Goal: Information Seeking & Learning: Learn about a topic

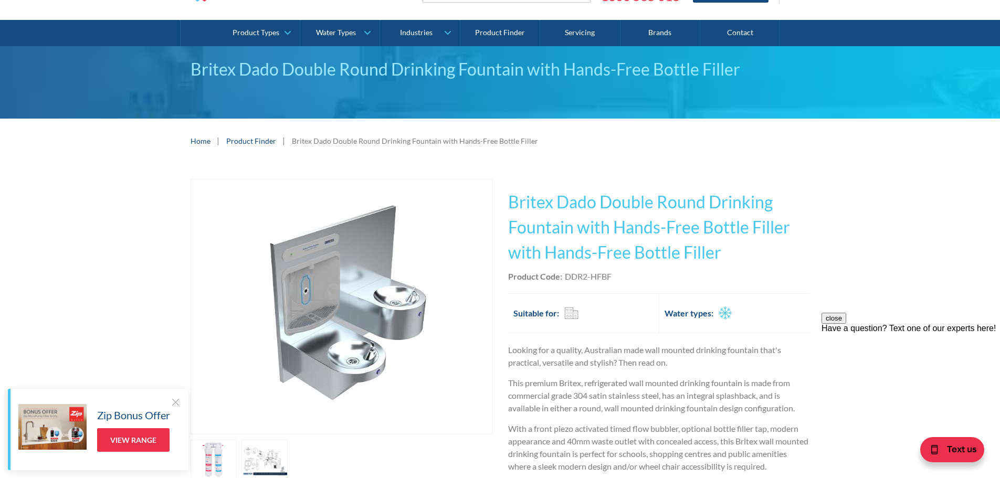
scroll to position [52, 0]
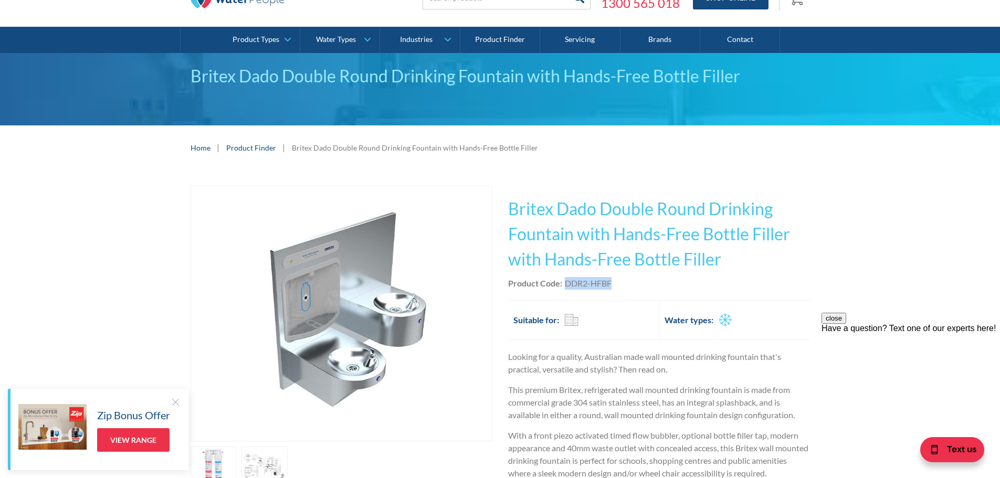
drag, startPoint x: 613, startPoint y: 284, endPoint x: 566, endPoint y: 287, distance: 46.8
click at [566, 287] on div "Product Code: DDR2-HFBF" at bounding box center [659, 283] width 302 height 13
copy div "DDR2-HFBF"
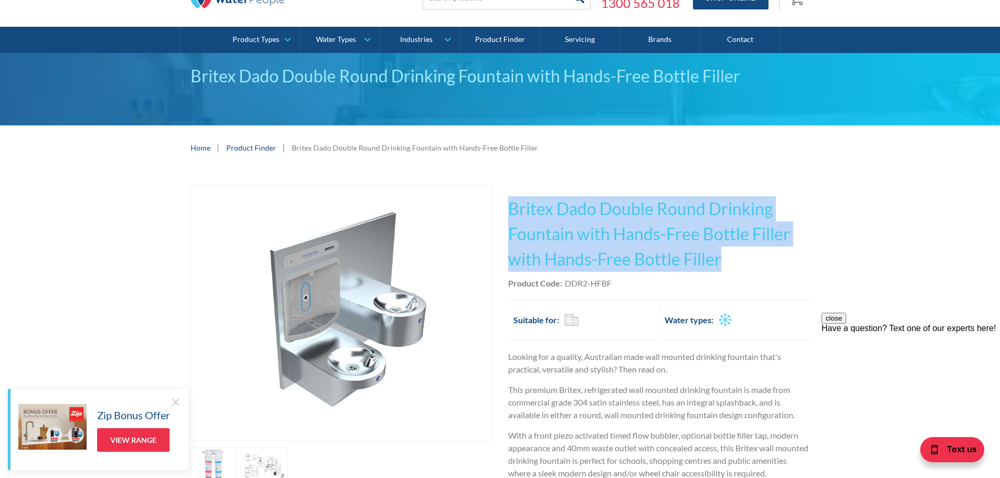
drag, startPoint x: 719, startPoint y: 264, endPoint x: 512, endPoint y: 213, distance: 213.5
click at [512, 213] on h1 "Britex Dado Double Round Drinking Fountain with Hands-Free Bottle Filler with H…" at bounding box center [659, 234] width 302 height 76
copy h1 "Britex Dado Double Round Drinking Fountain with Hands-Free Bottle Filler with H…"
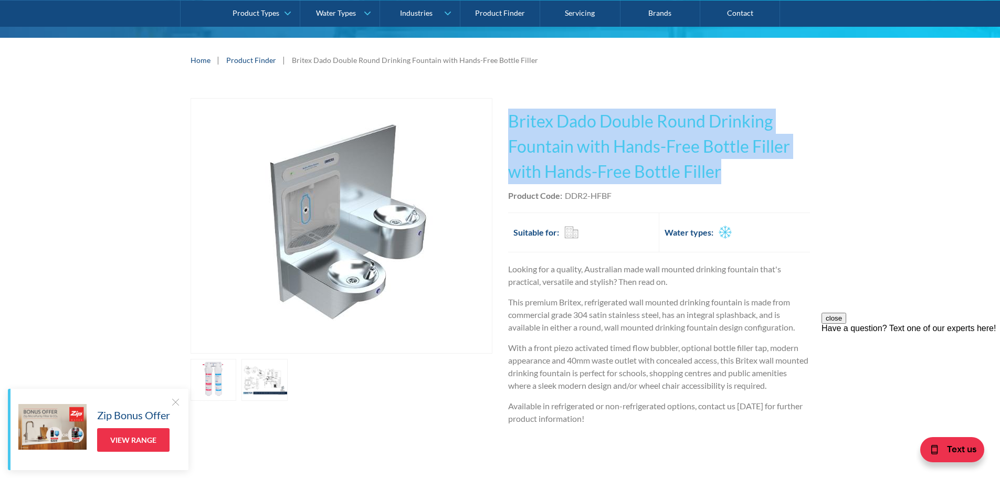
scroll to position [157, 0]
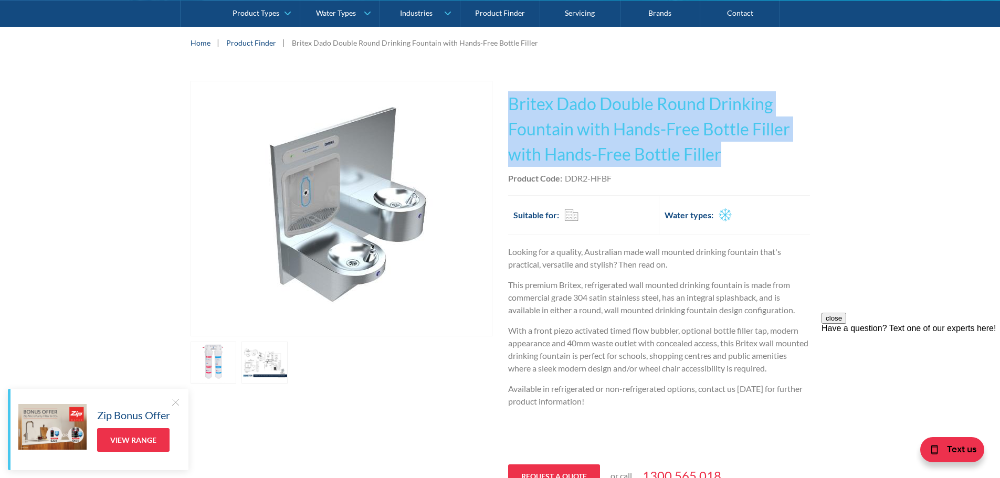
click at [221, 358] on link "open lightbox" at bounding box center [213, 363] width 46 height 42
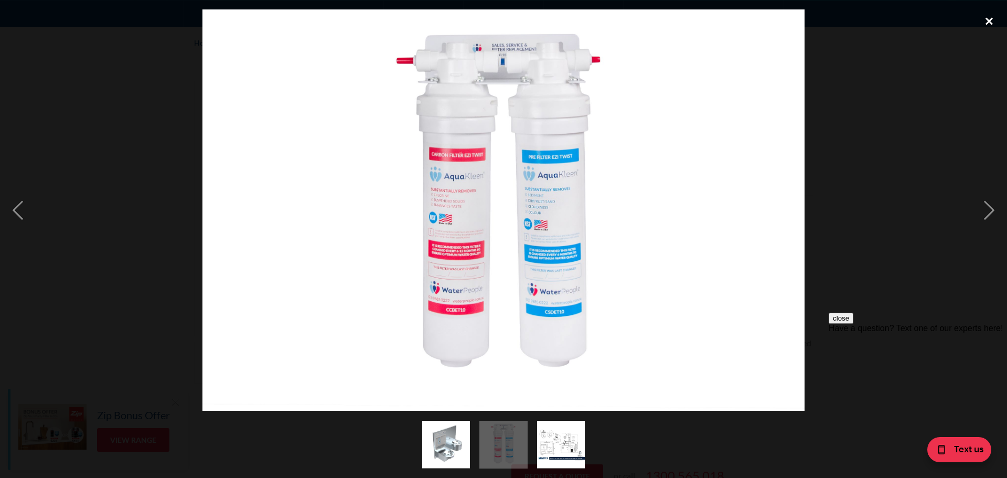
click at [989, 24] on div "close lightbox" at bounding box center [990, 20] width 36 height 23
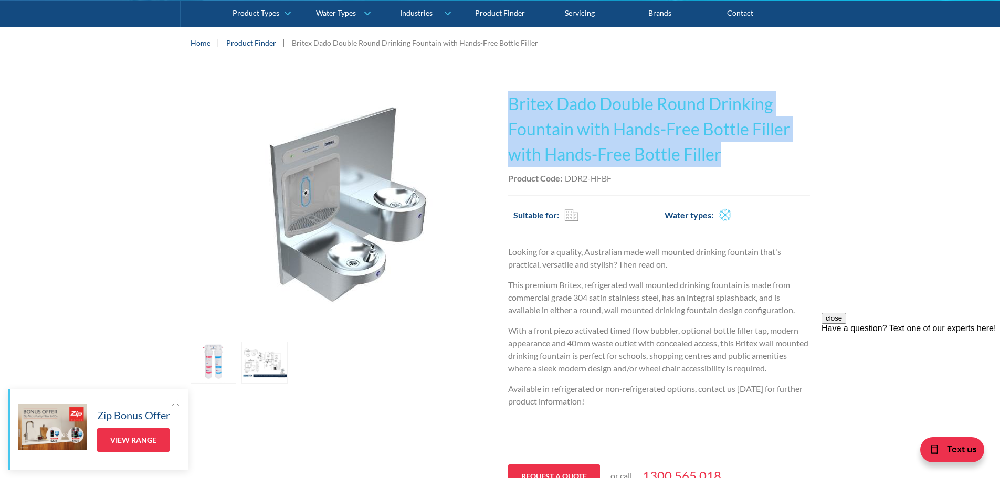
scroll to position [140, 0]
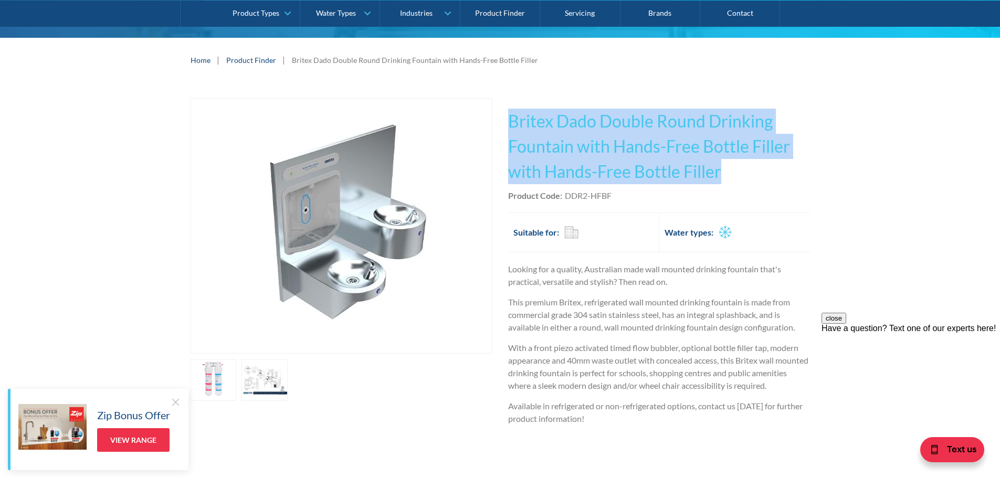
click at [413, 179] on img "open lightbox" at bounding box center [341, 226] width 254 height 254
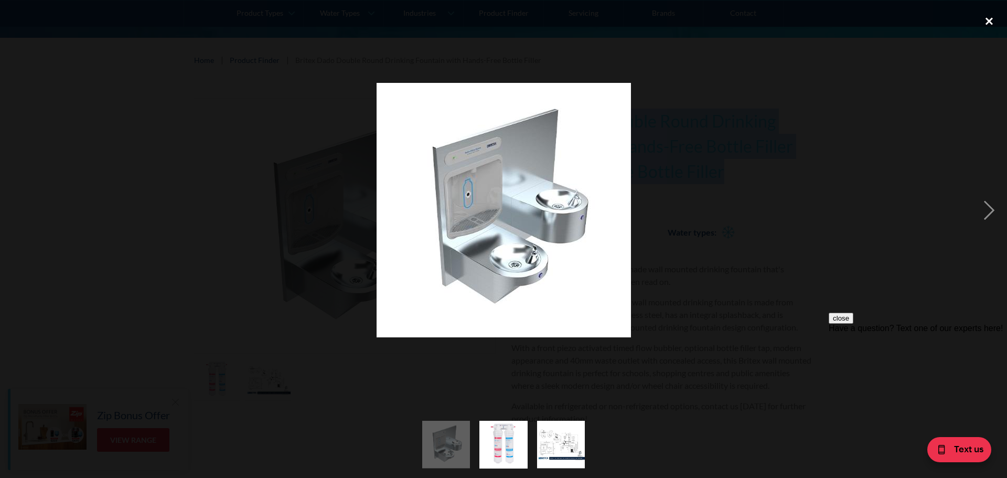
click at [985, 16] on div "close lightbox" at bounding box center [990, 20] width 36 height 23
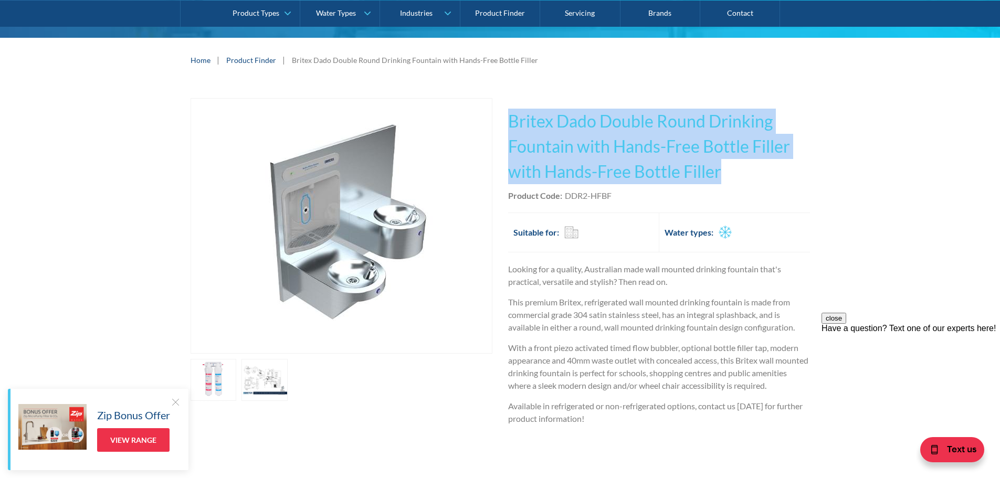
click at [834, 175] on div "Play video Fits Most Brands Best Seller No items found. This tap design is incl…" at bounding box center [500, 309] width 1000 height 455
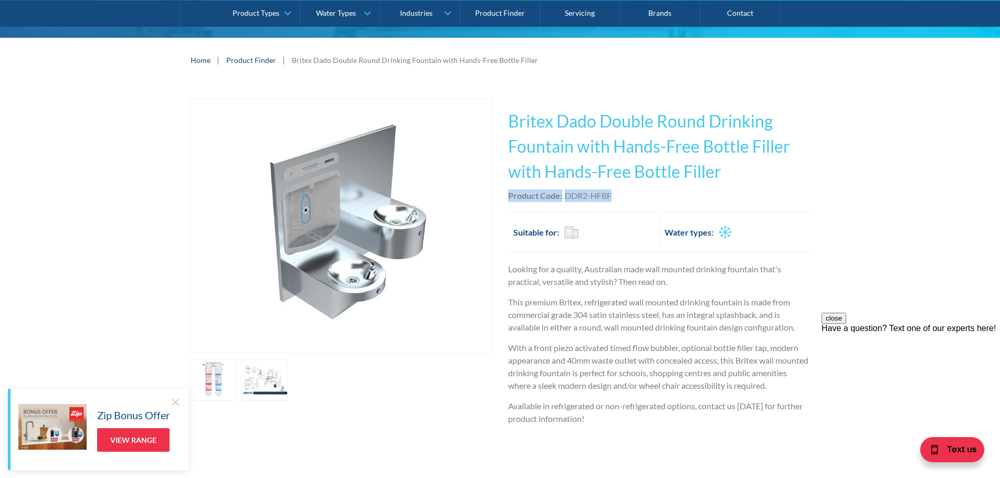
drag, startPoint x: 621, startPoint y: 196, endPoint x: 510, endPoint y: 200, distance: 111.3
click at [510, 200] on div "Product Code: DDR2-HFBF" at bounding box center [659, 195] width 302 height 13
copy div "Product Code: DDR2-HFBF"
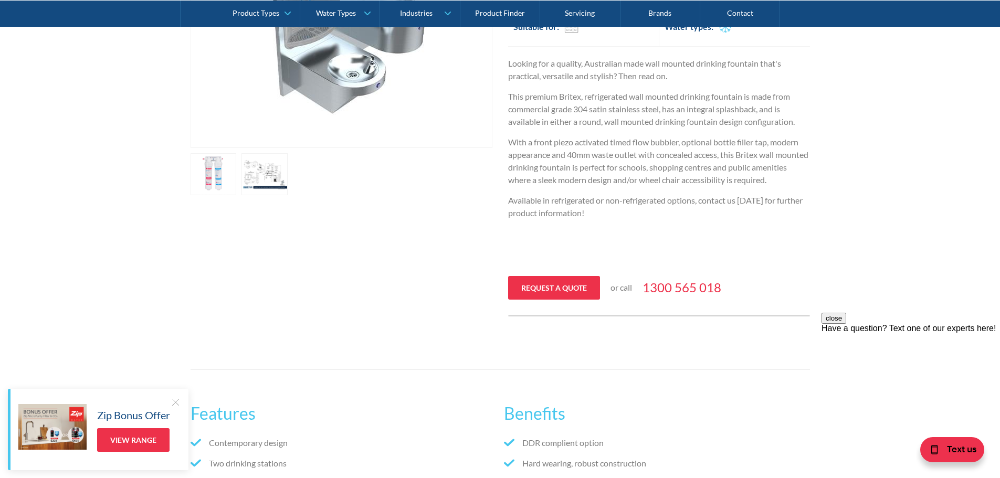
scroll to position [350, 0]
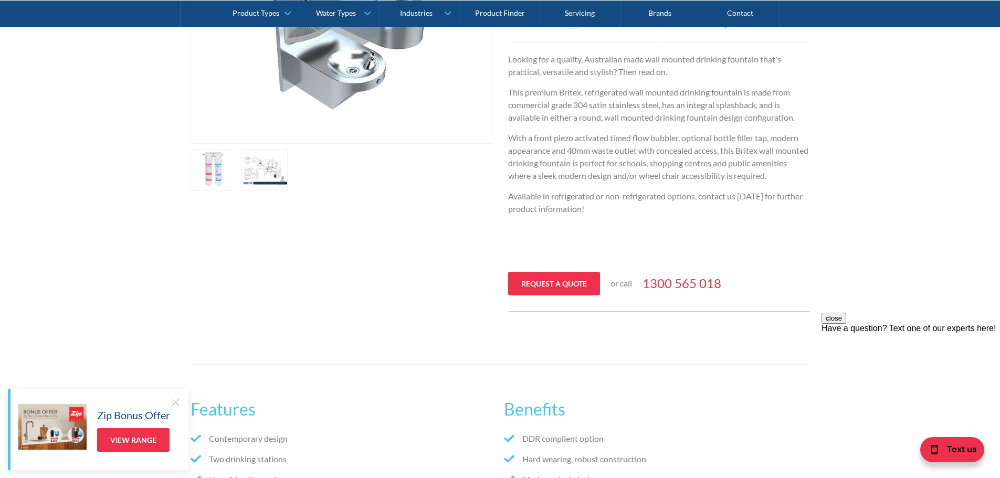
click at [265, 188] on link "open lightbox" at bounding box center [264, 170] width 46 height 42
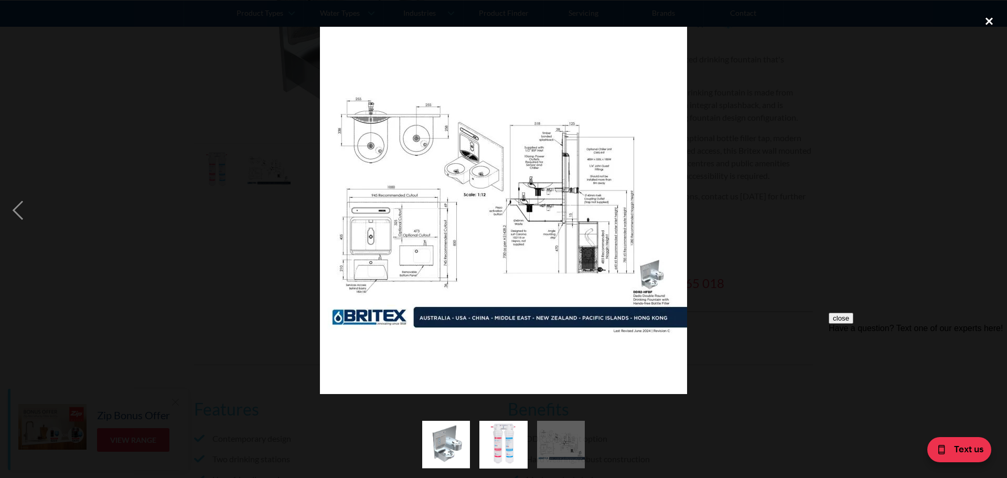
click at [985, 19] on div "close lightbox" at bounding box center [990, 20] width 36 height 23
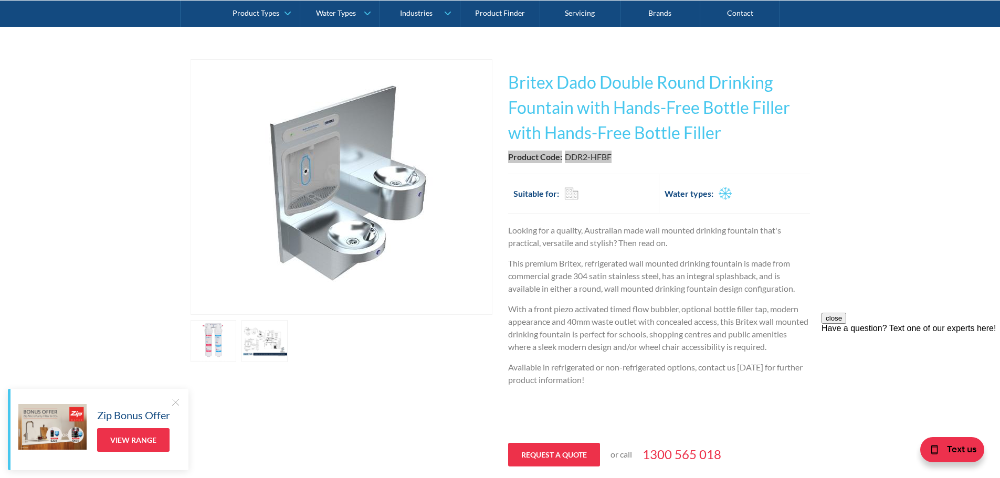
scroll to position [175, 0]
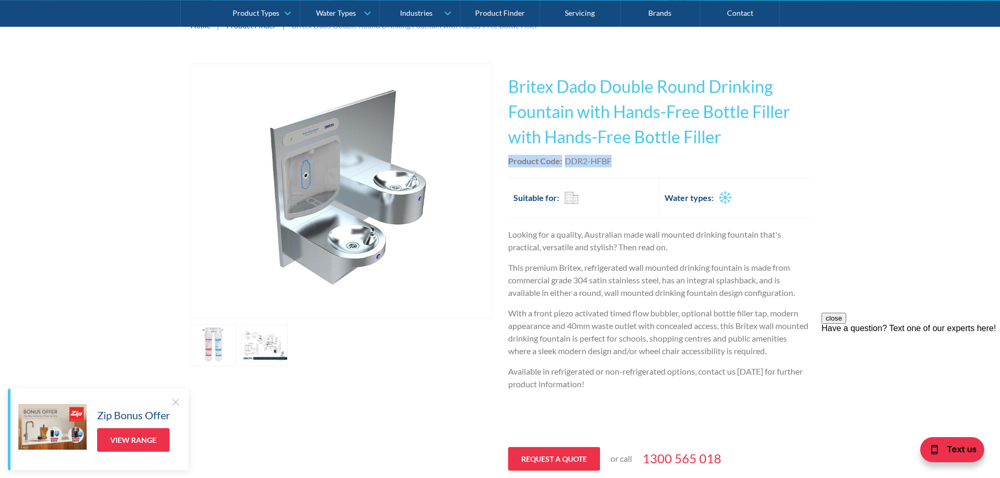
click at [267, 353] on link "open lightbox" at bounding box center [264, 345] width 46 height 42
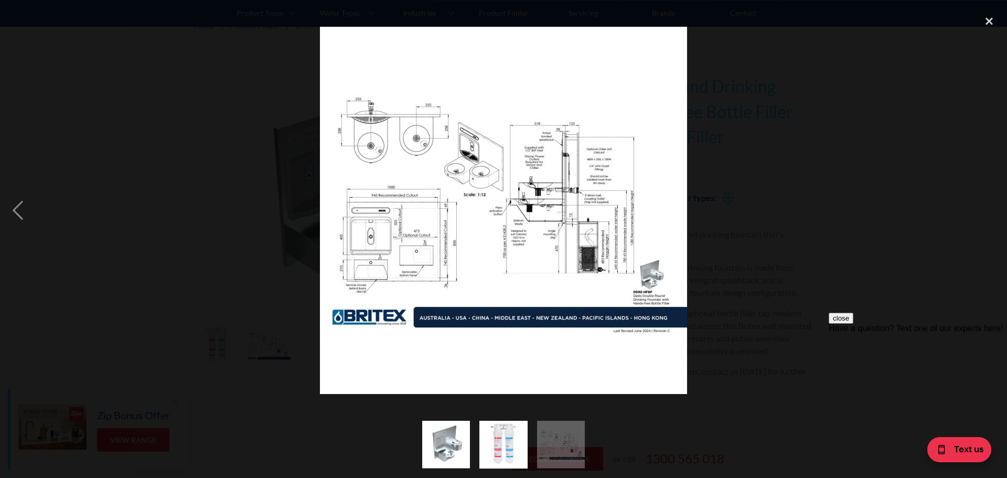
click at [526, 282] on img at bounding box center [503, 210] width 367 height 367
click at [986, 23] on div "close lightbox" at bounding box center [990, 20] width 36 height 23
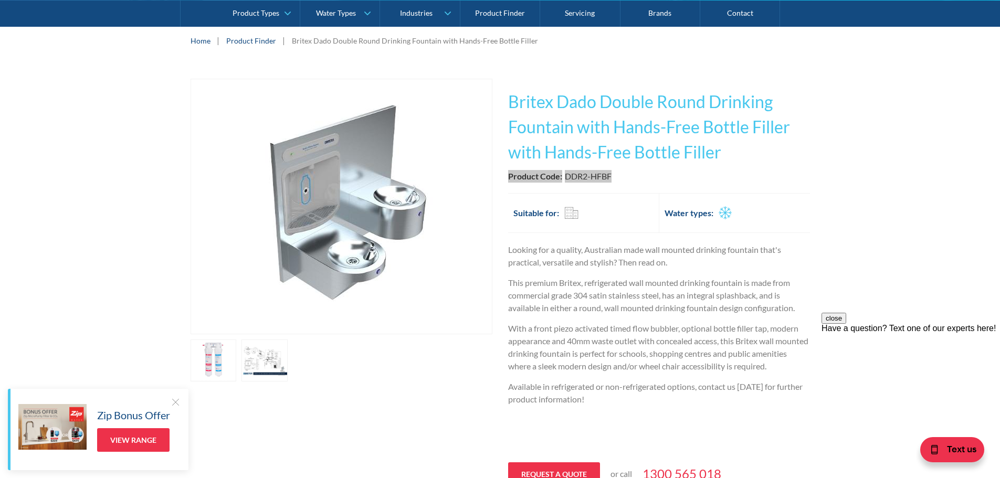
scroll to position [105, 0]
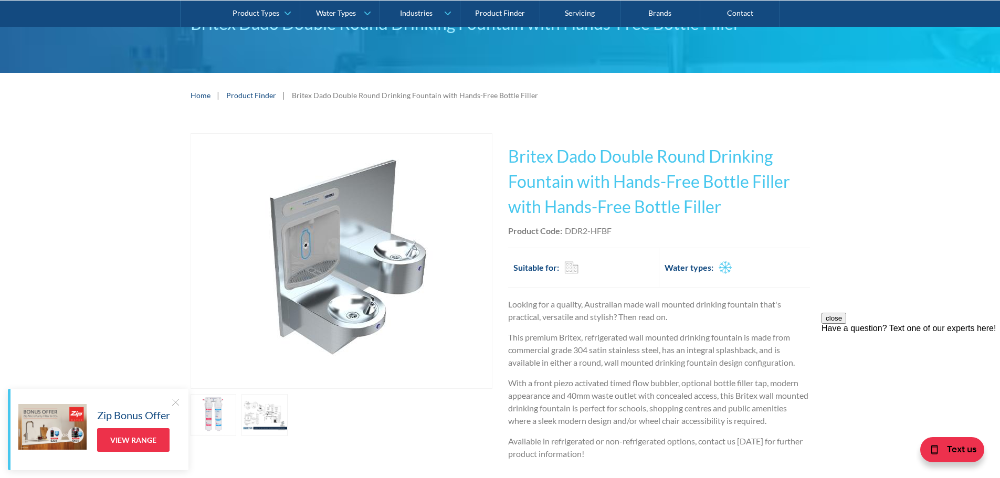
click at [660, 240] on div "This tap design is included in our standard range tap options when you purchase…" at bounding box center [659, 345] width 302 height 424
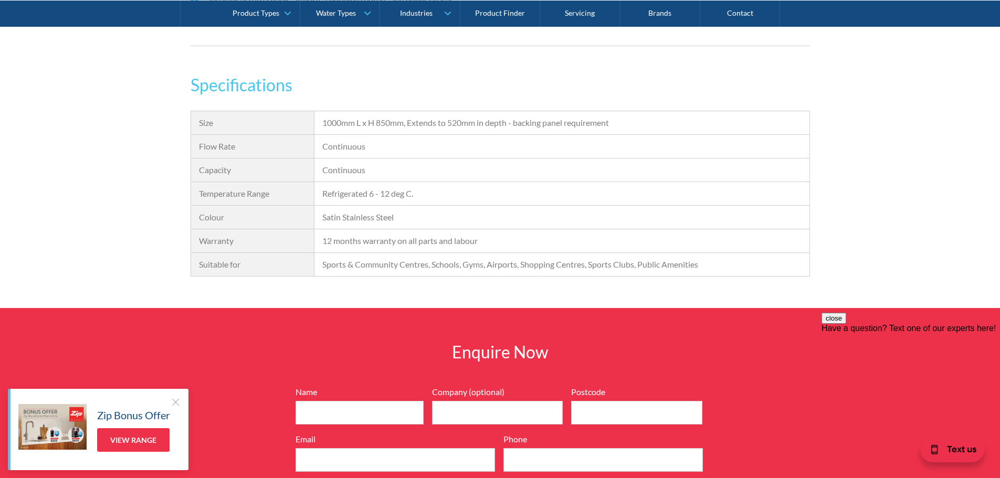
scroll to position [997, 0]
